Goal: Information Seeking & Learning: Learn about a topic

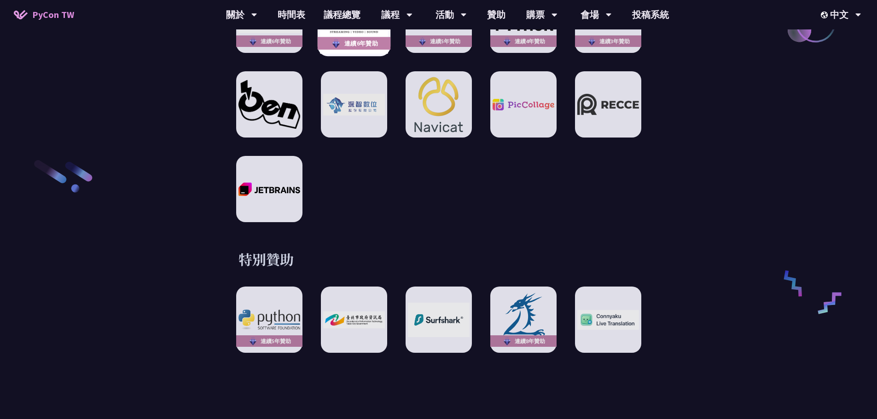
scroll to position [1473, 0]
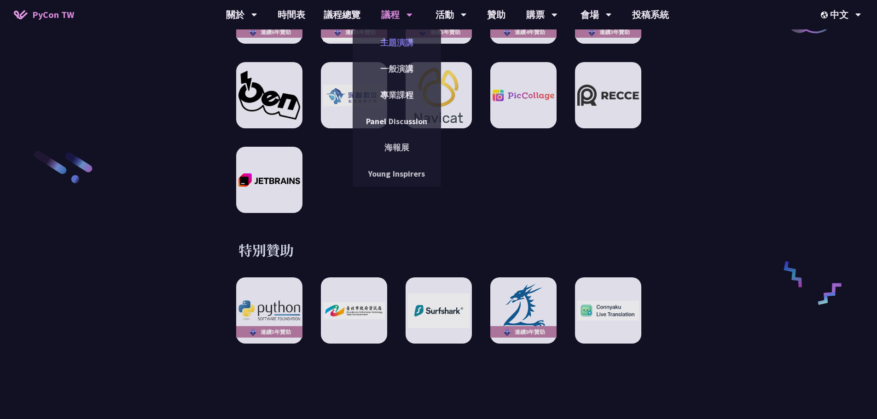
click at [400, 42] on link "主題演講" at bounding box center [397, 43] width 88 height 22
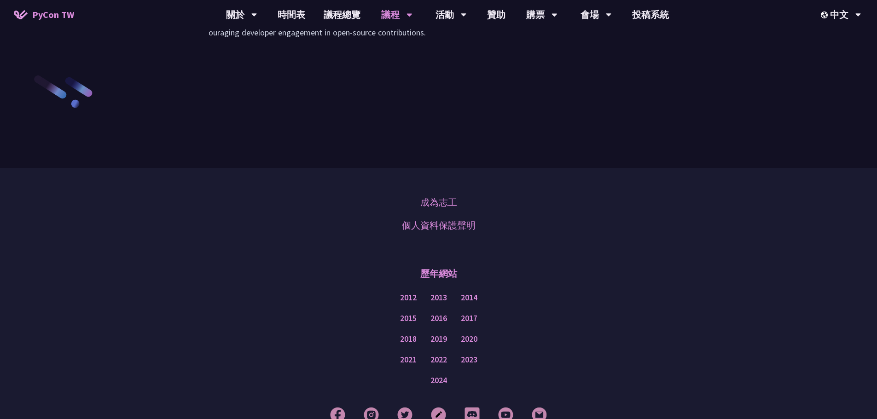
scroll to position [1296, 0]
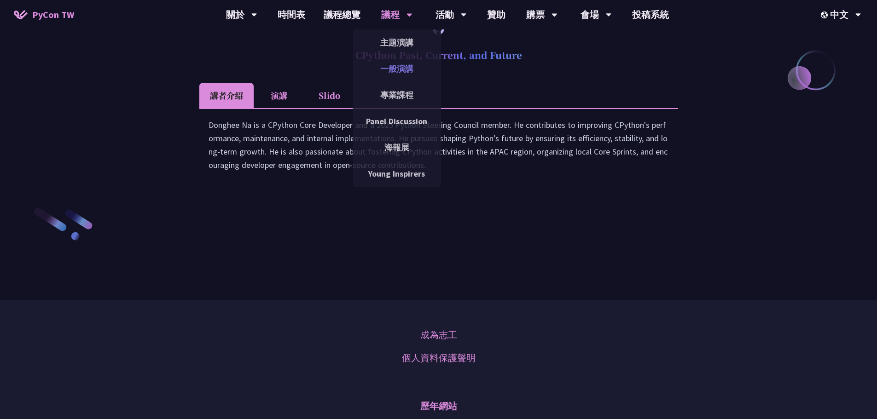
click at [401, 68] on link "一般演講" at bounding box center [397, 69] width 88 height 22
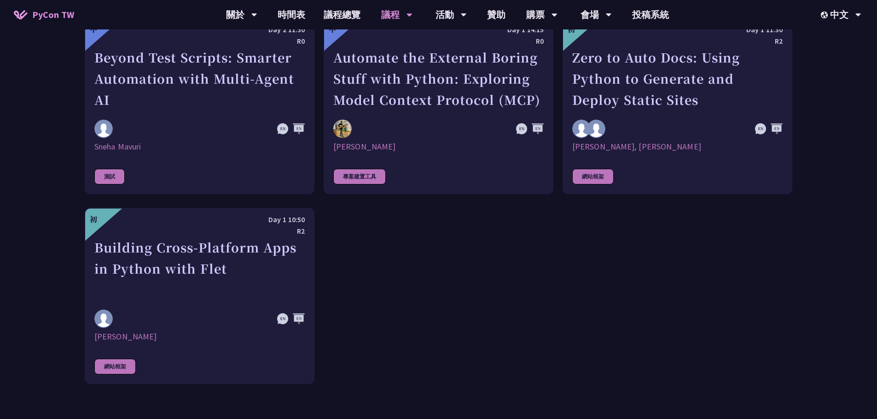
scroll to position [2578, 0]
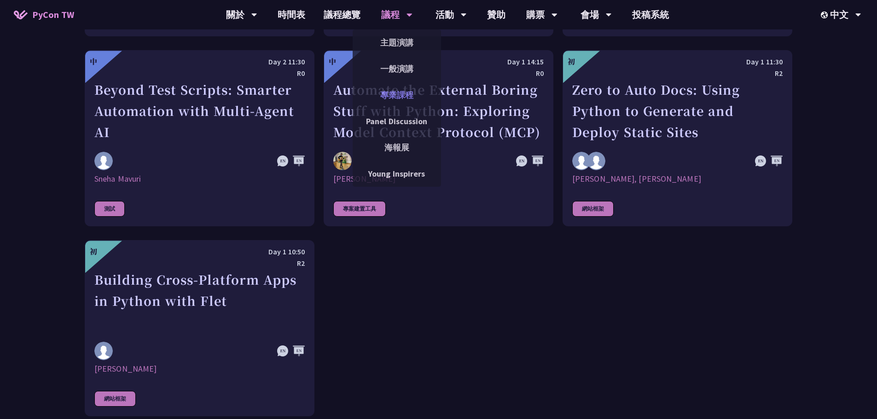
click at [400, 99] on link "專業課程" at bounding box center [397, 95] width 88 height 22
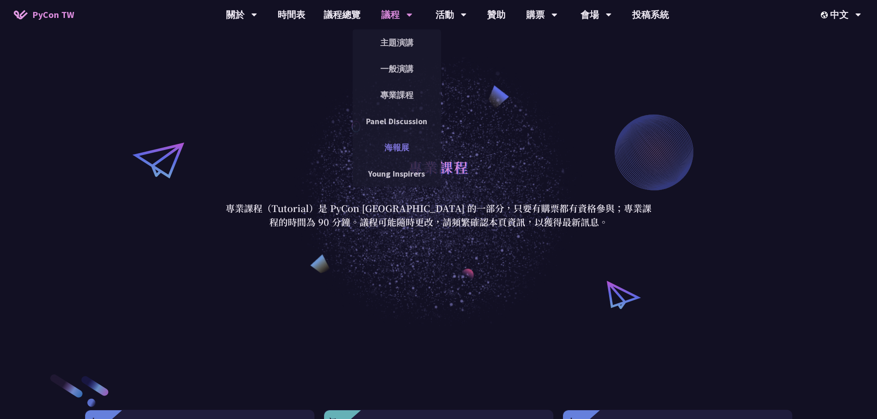
click at [412, 146] on link "海報展" at bounding box center [397, 148] width 88 height 22
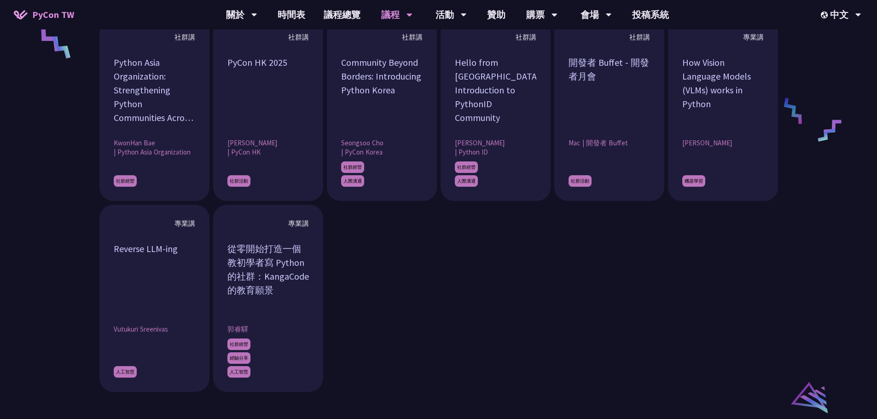
scroll to position [737, 0]
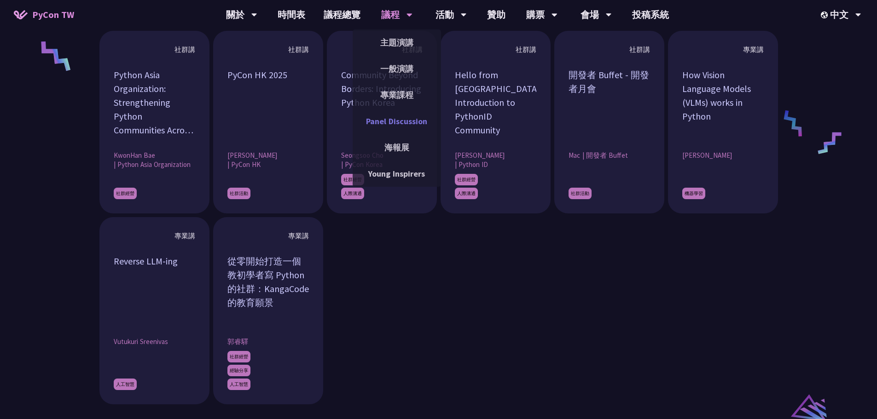
click at [404, 115] on link "Panel Discussion" at bounding box center [397, 121] width 88 height 22
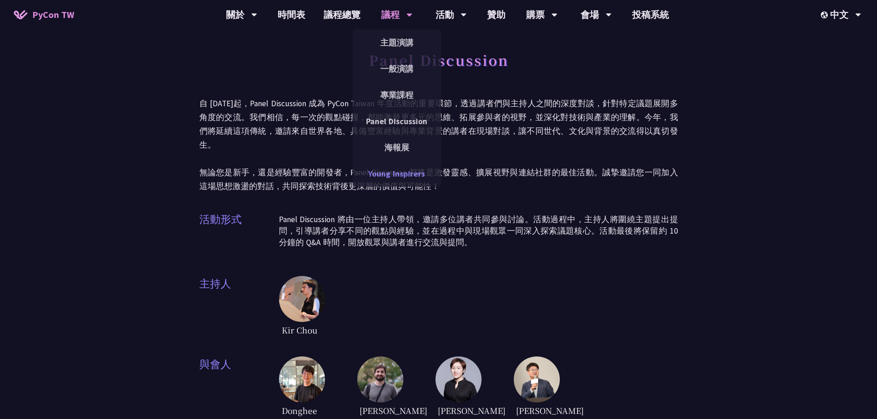
click at [415, 173] on link "Young Inspirers" at bounding box center [397, 174] width 88 height 22
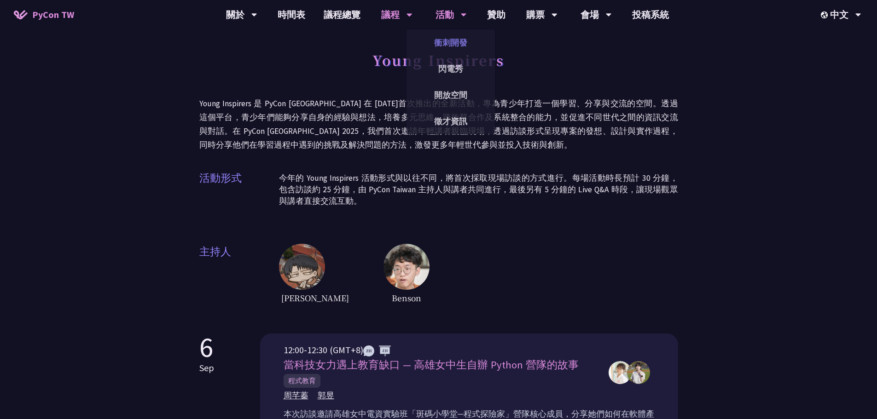
click at [457, 46] on link "衝刺開發" at bounding box center [450, 43] width 88 height 22
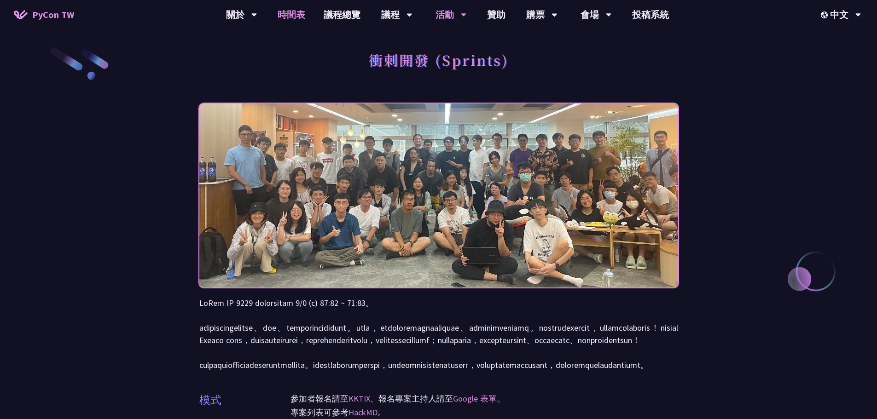
click at [299, 11] on link "時間表" at bounding box center [291, 14] width 46 height 29
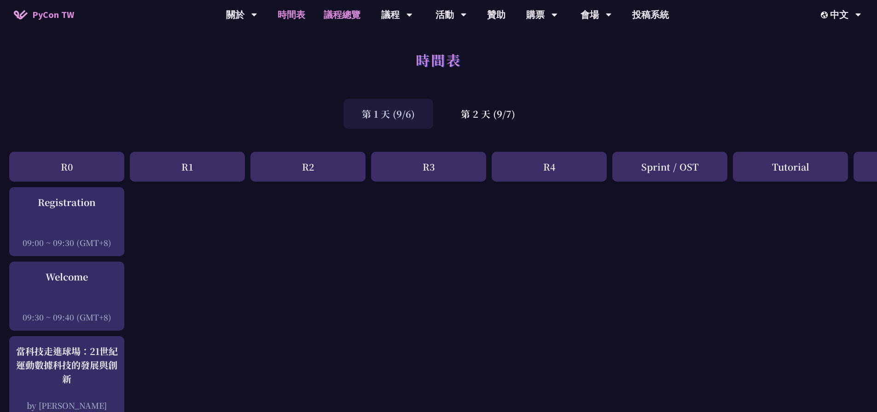
click at [346, 9] on link "議程總覽" at bounding box center [341, 14] width 55 height 29
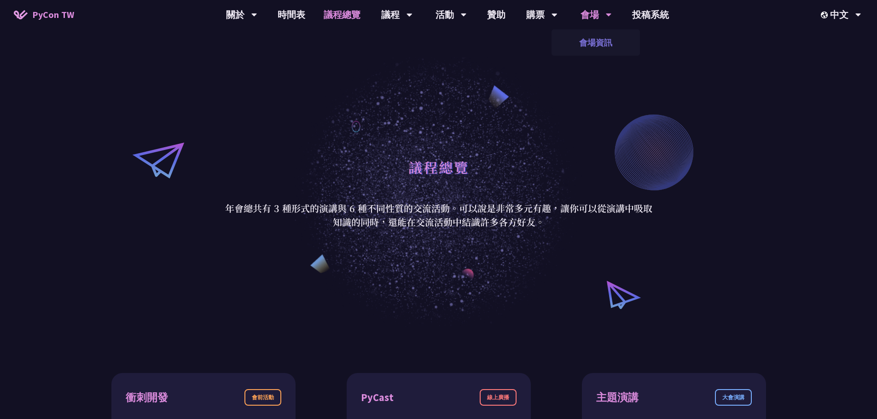
click at [596, 41] on link "會場資訊" at bounding box center [595, 43] width 88 height 22
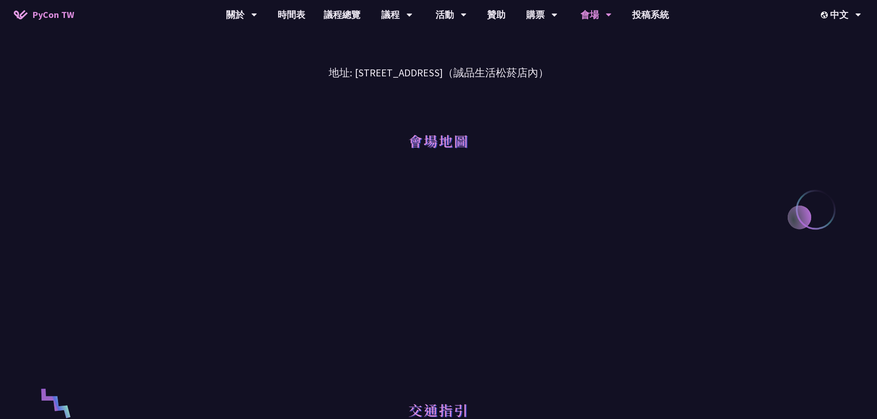
scroll to position [61, 0]
click at [552, 38] on link "購票資訊" at bounding box center [542, 43] width 88 height 22
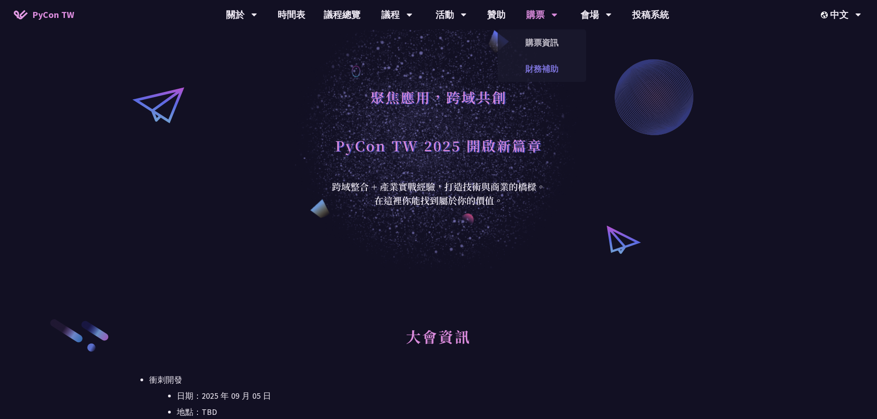
click at [549, 66] on link "財務補助" at bounding box center [542, 69] width 88 height 22
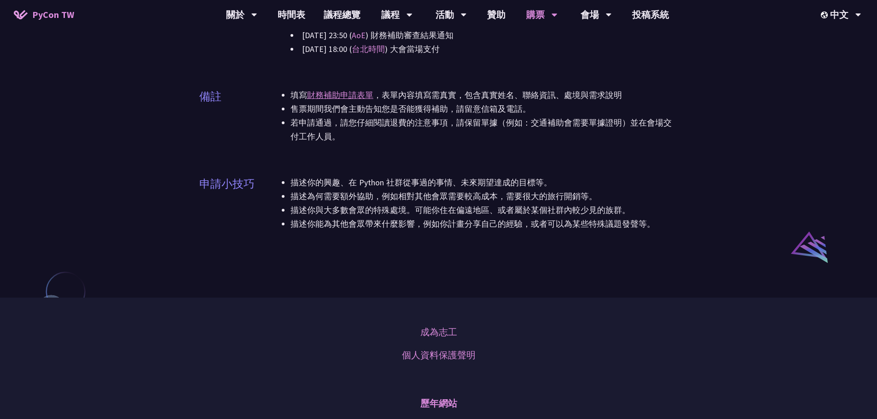
scroll to position [614, 0]
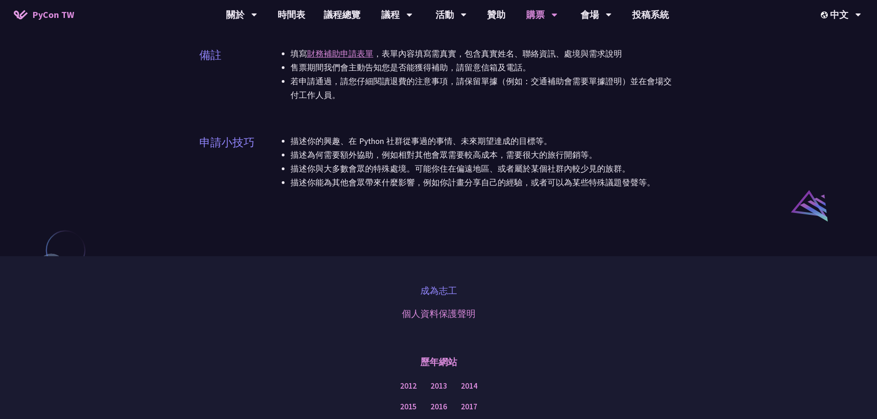
click at [446, 292] on link "成為志工" at bounding box center [438, 291] width 37 height 14
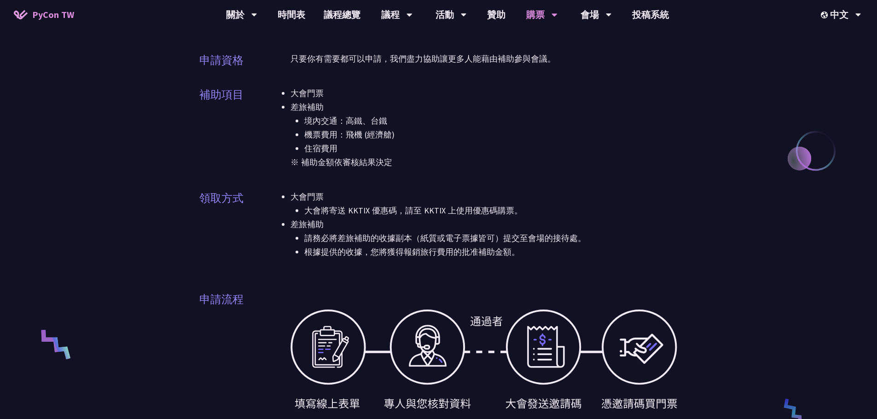
scroll to position [0, 0]
